Goal: Task Accomplishment & Management: Manage account settings

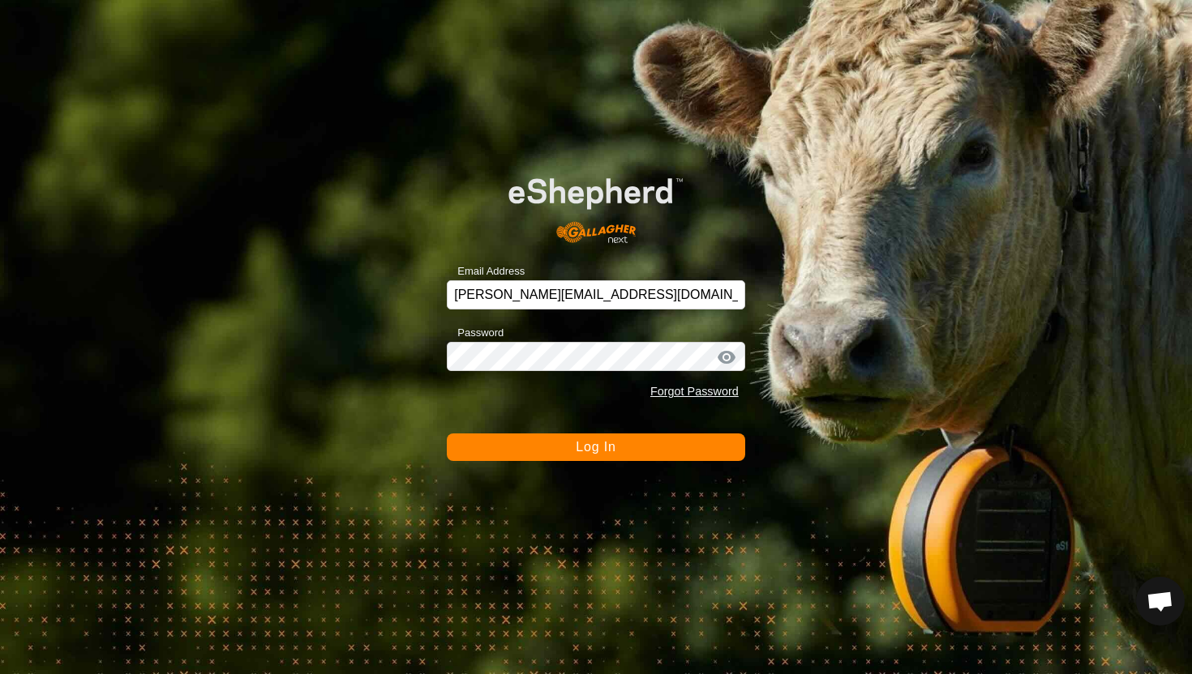
click at [569, 443] on button "Log In" at bounding box center [596, 448] width 298 height 28
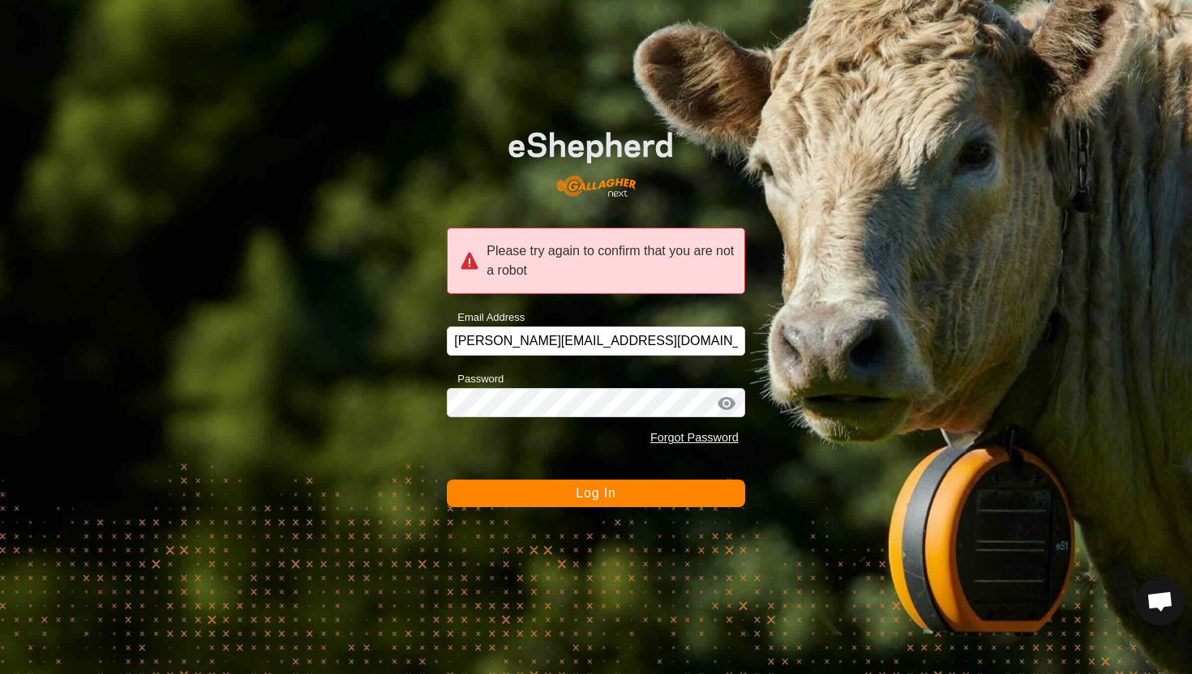
click at [578, 493] on span "Log In" at bounding box center [596, 493] width 40 height 14
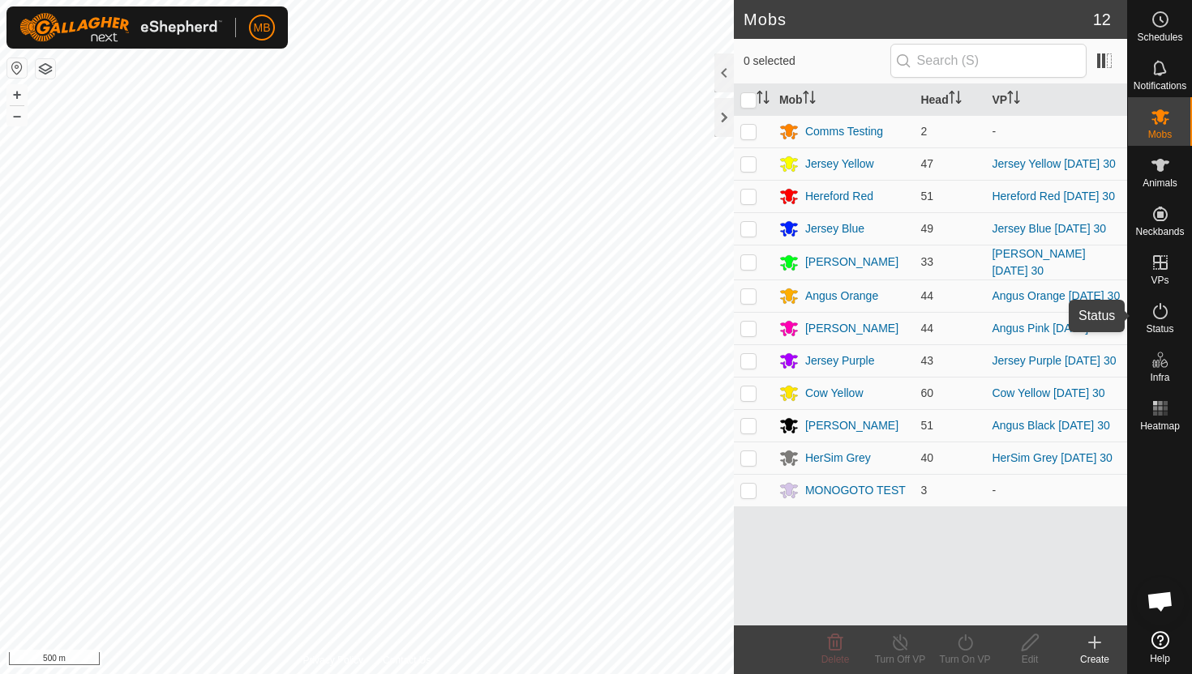
click at [1161, 316] on icon at bounding box center [1159, 311] width 19 height 19
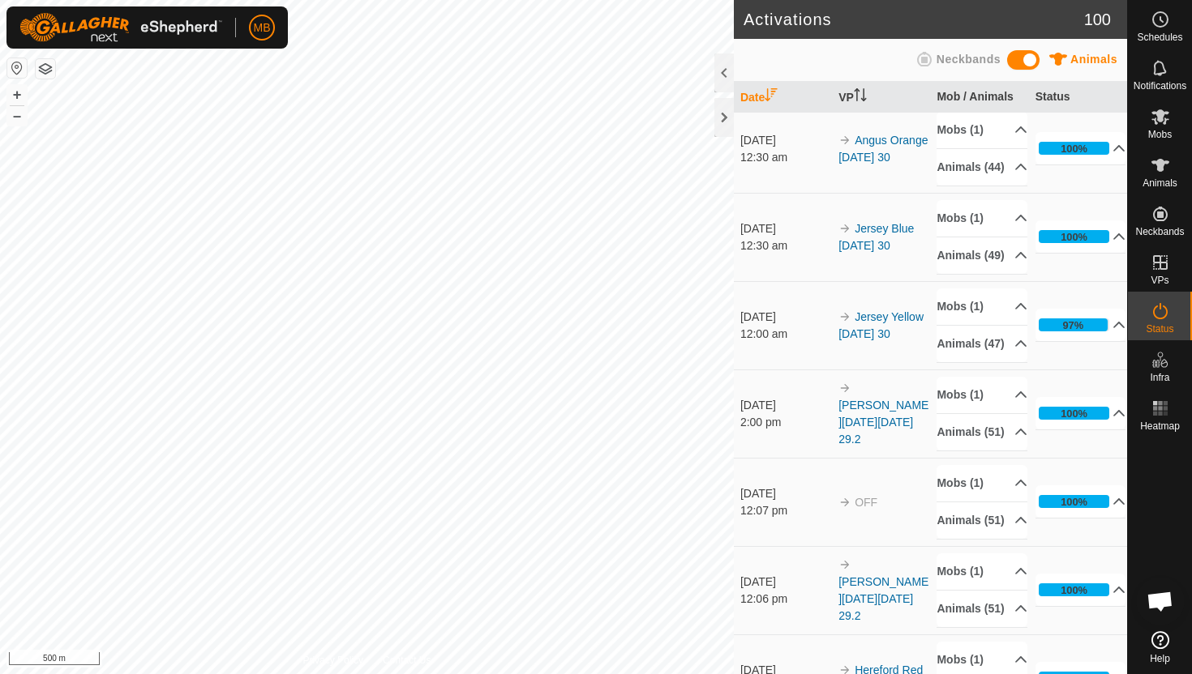
scroll to position [627, 0]
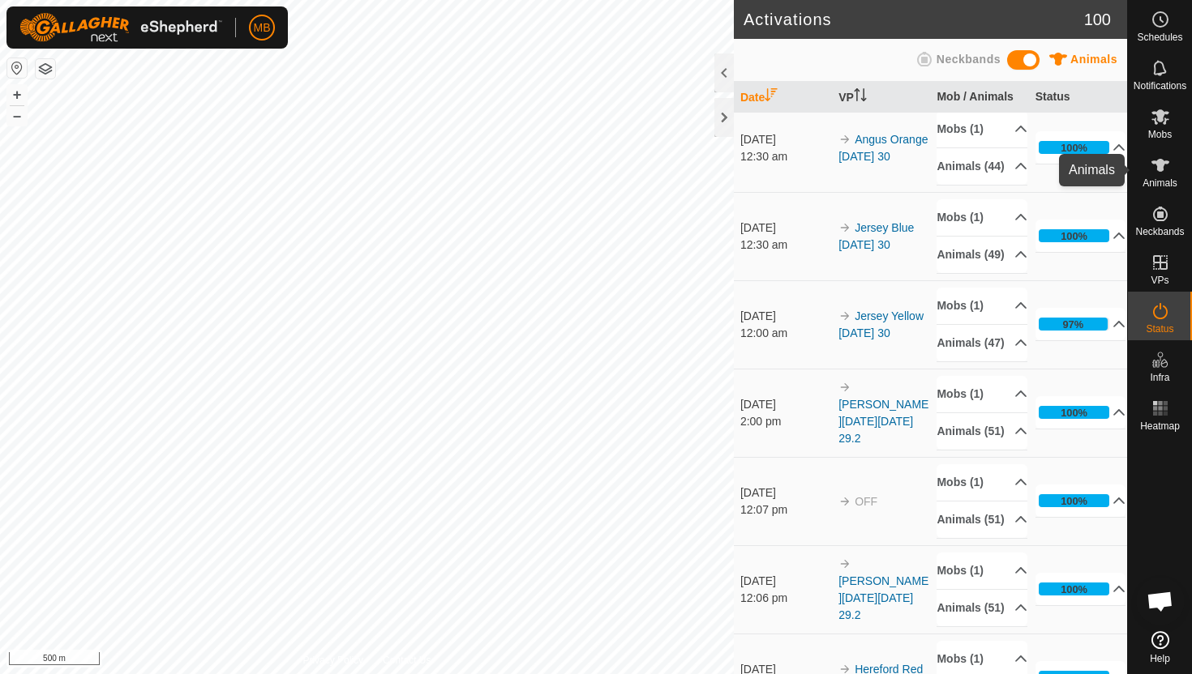
click at [1161, 170] on icon at bounding box center [1160, 165] width 18 height 13
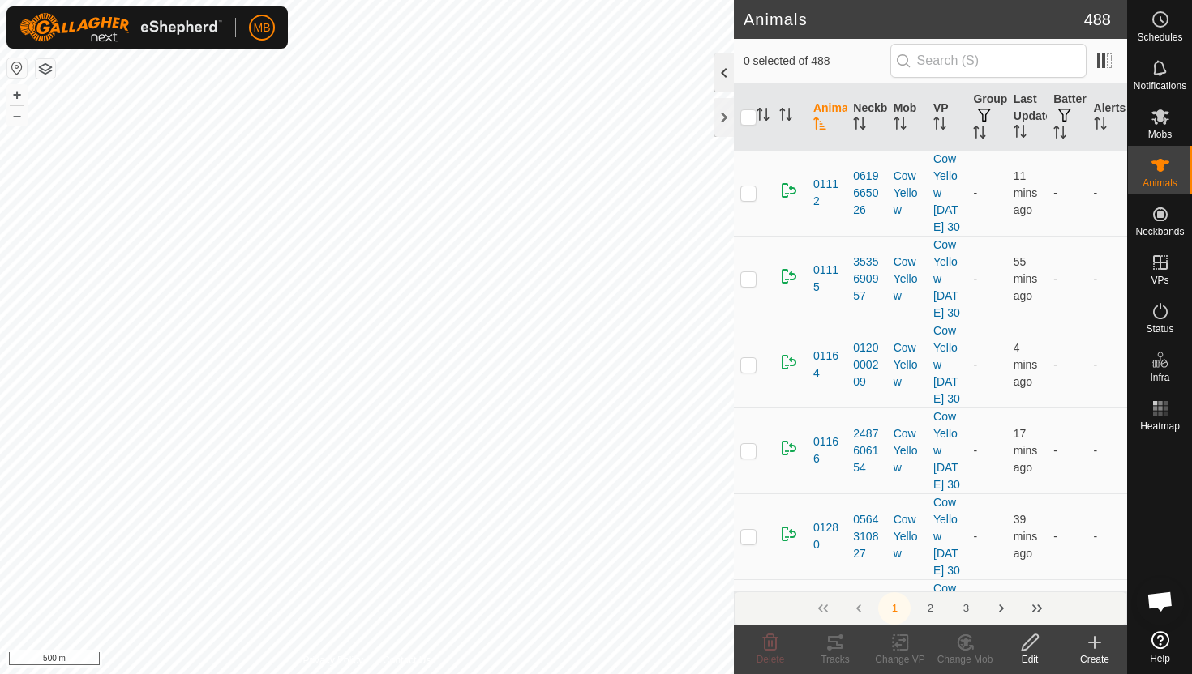
click at [728, 73] on div at bounding box center [723, 72] width 19 height 39
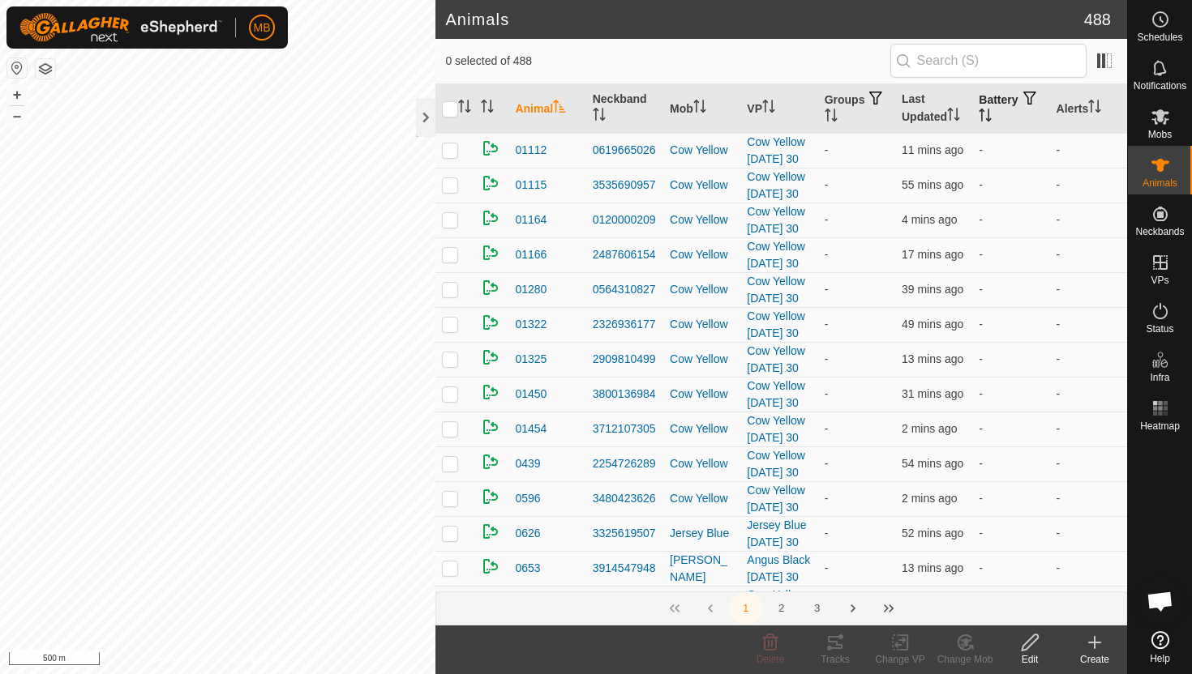
click at [991, 114] on icon "Activate to sort" at bounding box center [984, 115] width 13 height 13
click at [991, 114] on icon "Activate to sort" at bounding box center [985, 115] width 12 height 13
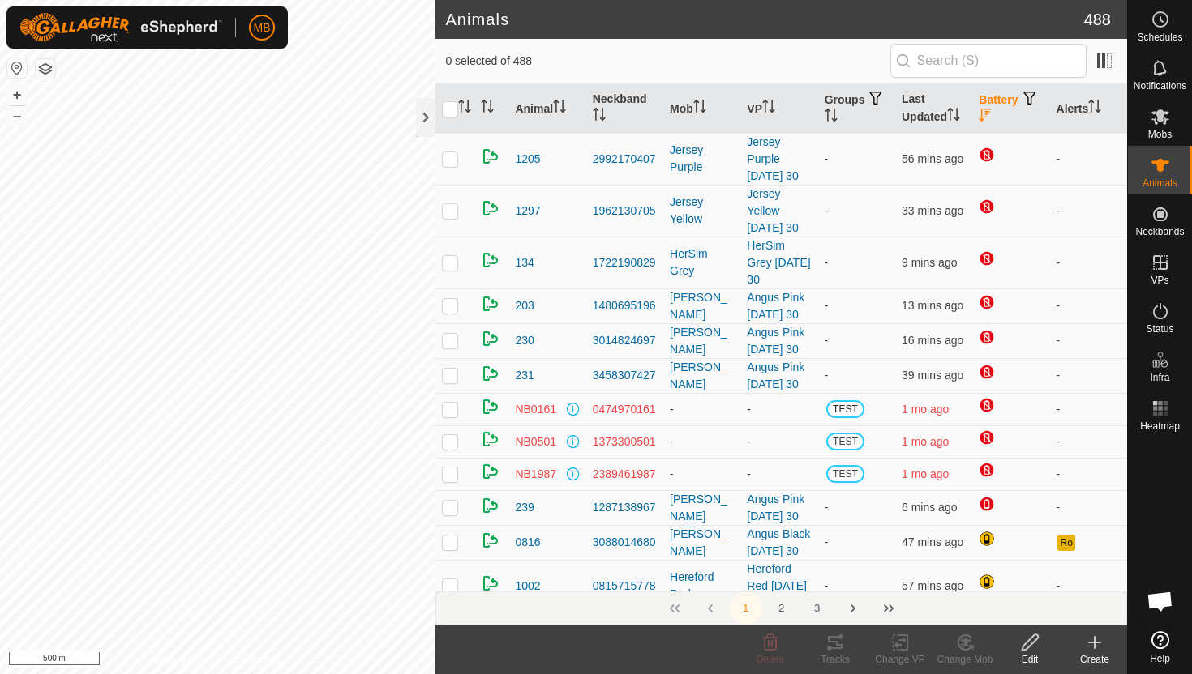
scroll to position [44, 0]
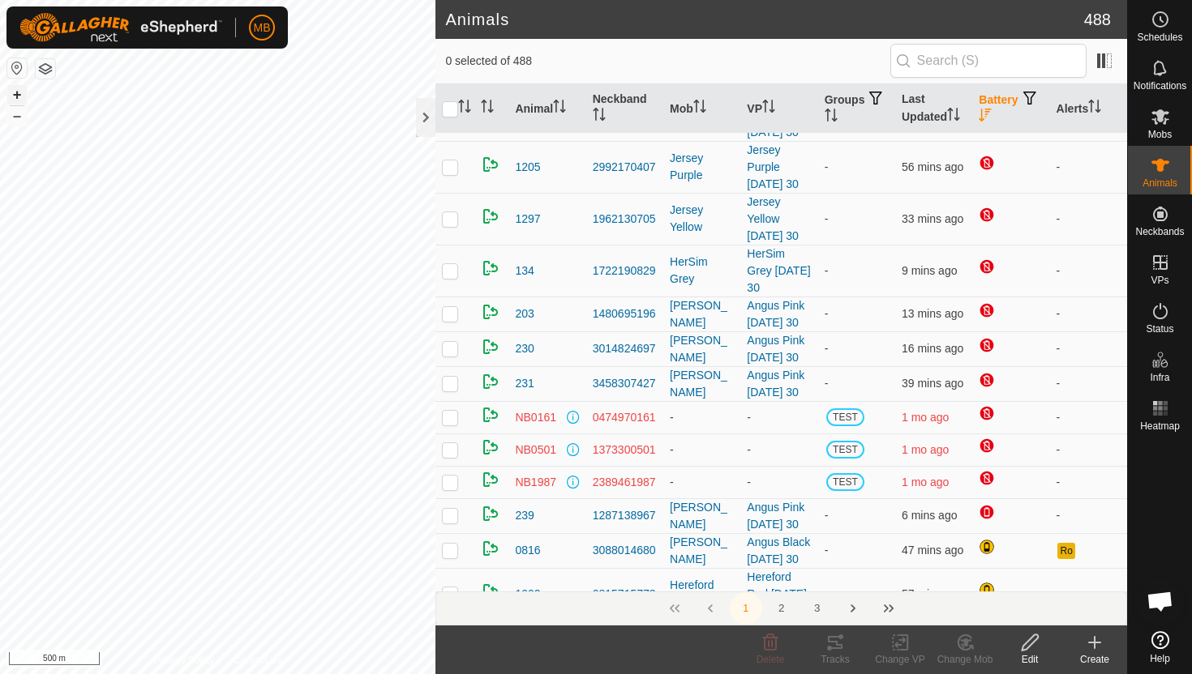
click at [19, 96] on button "+" at bounding box center [16, 94] width 19 height 19
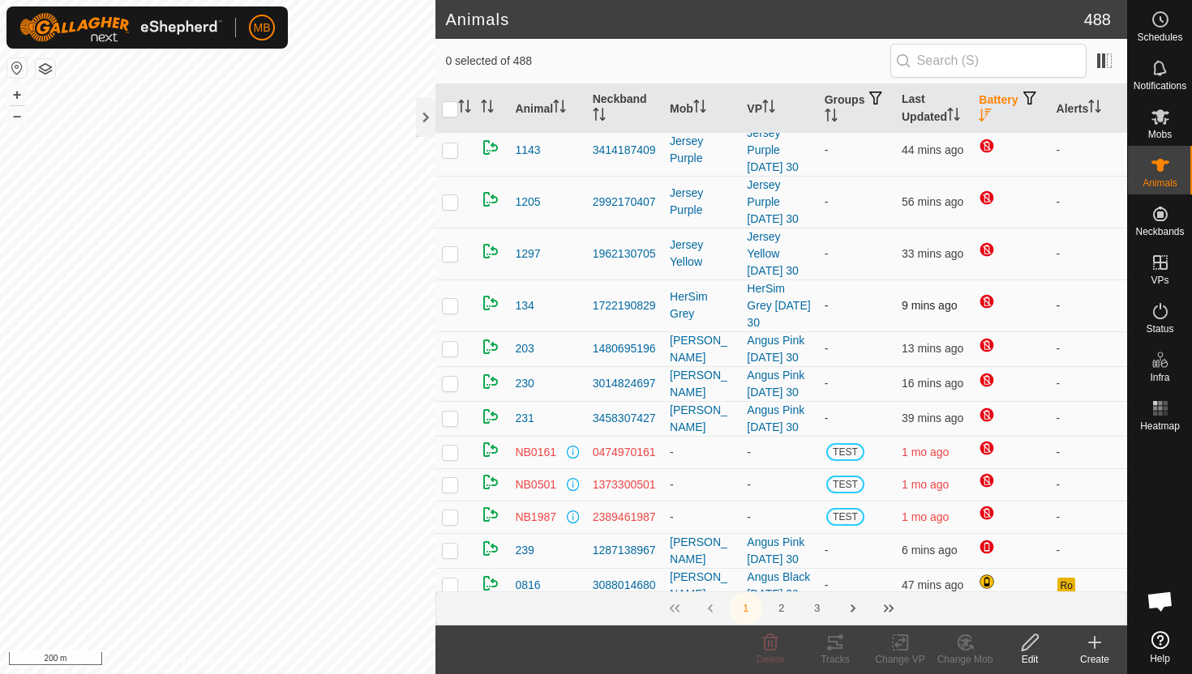
scroll to position [0, 0]
